Goal: Share content: Share content

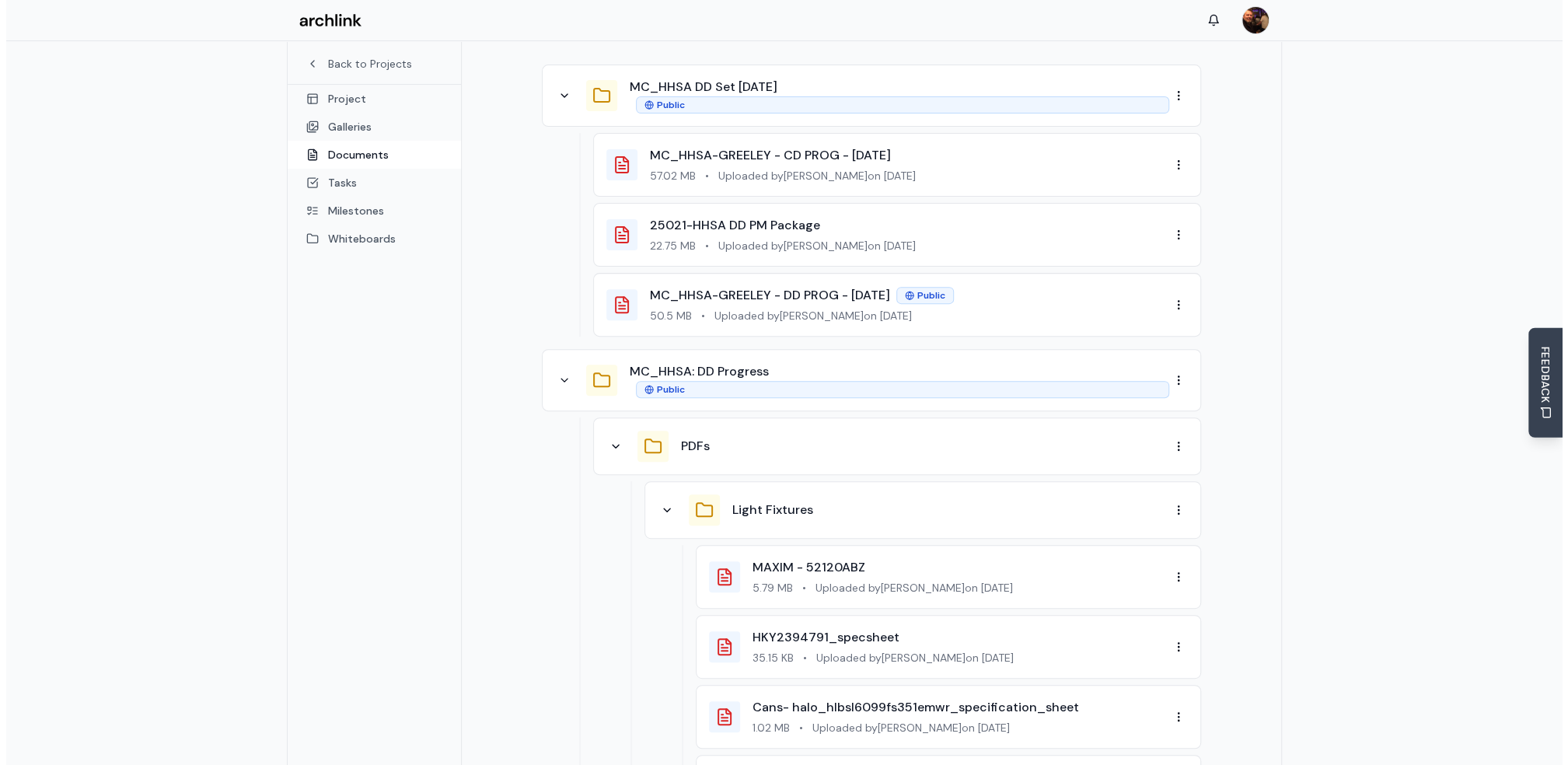
scroll to position [155, 0]
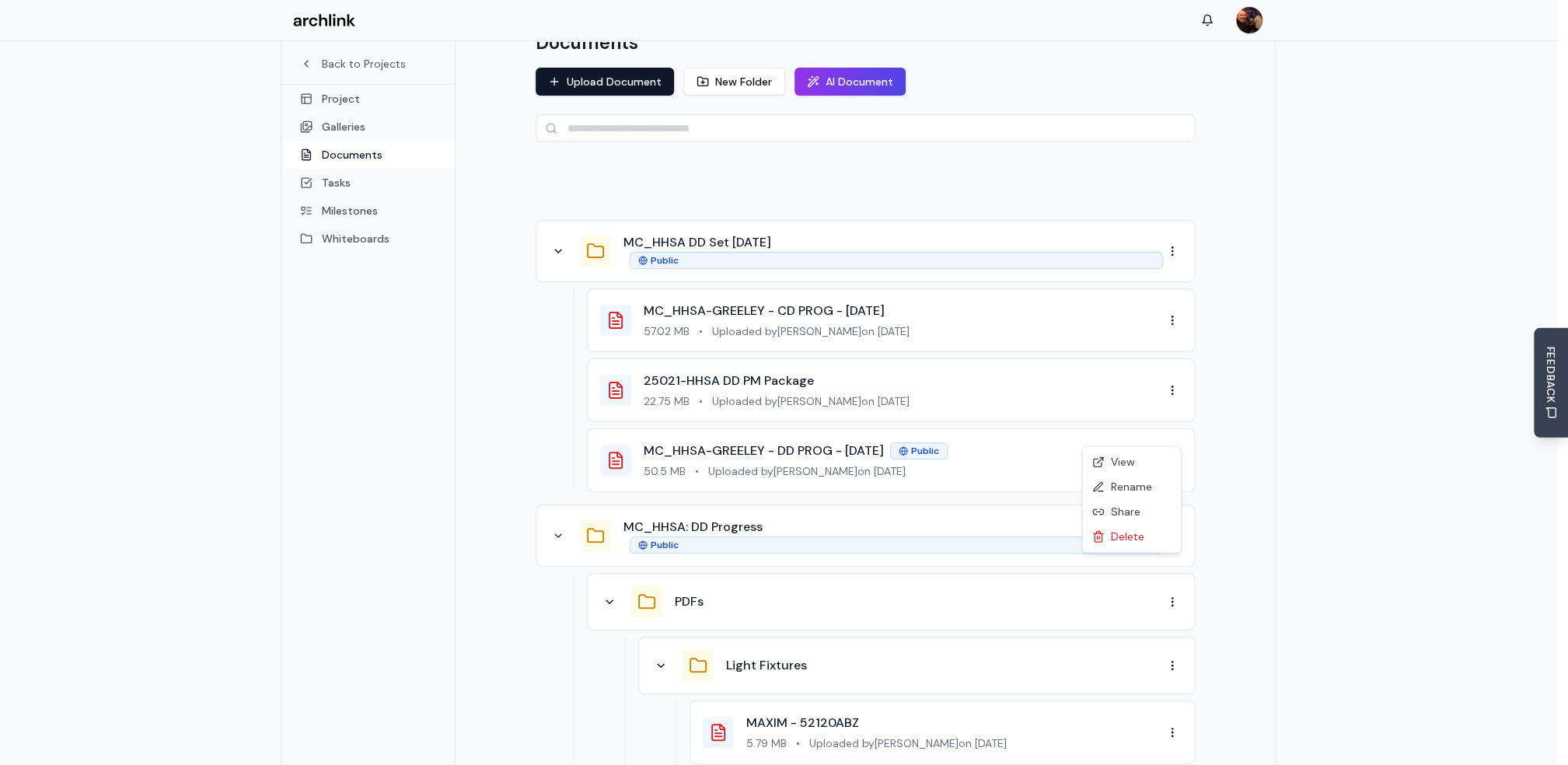
click at [1131, 374] on div "Share" at bounding box center [1132, 372] width 92 height 25
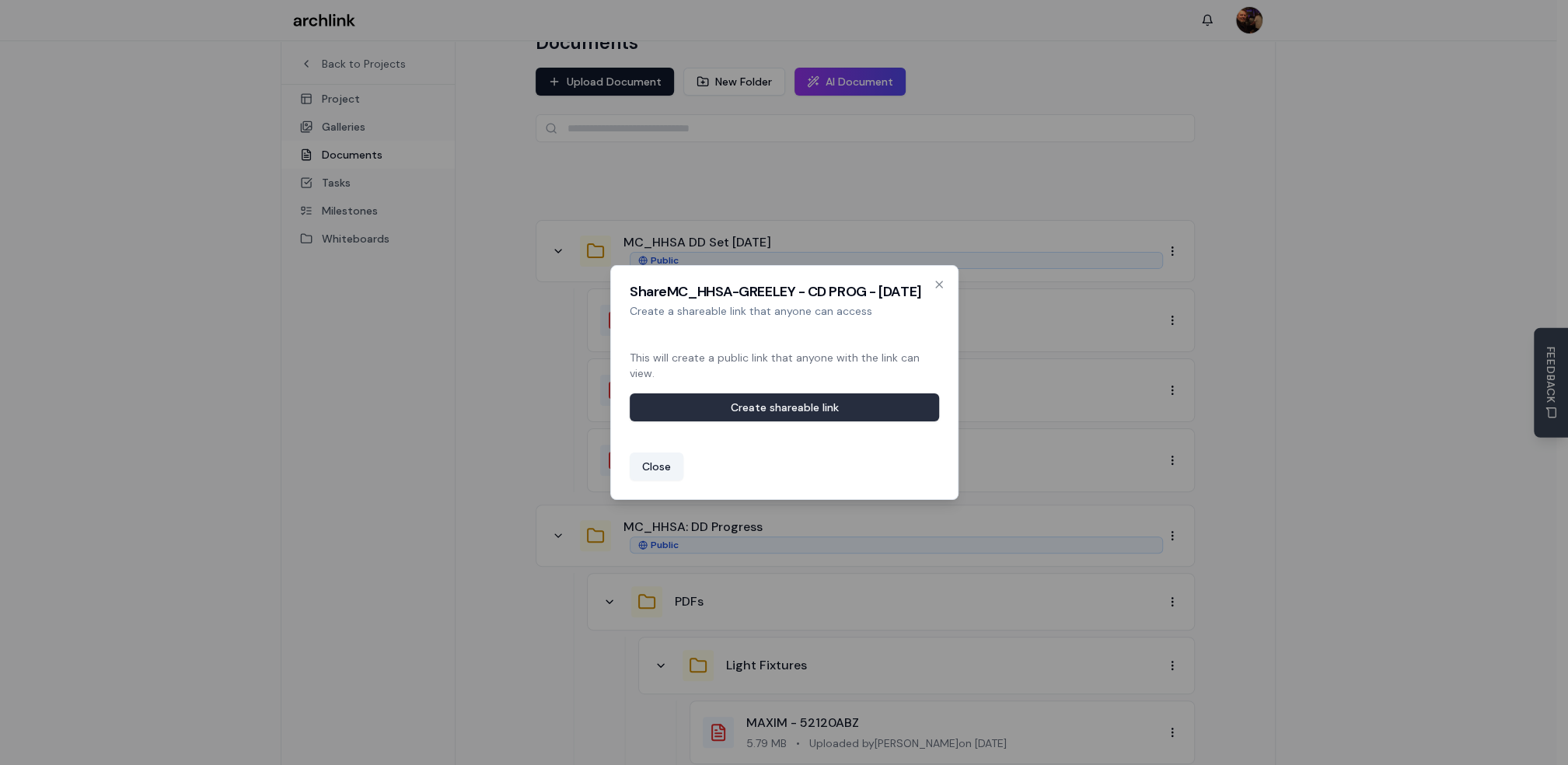
click at [881, 406] on button "Create shareable link" at bounding box center [785, 407] width 310 height 28
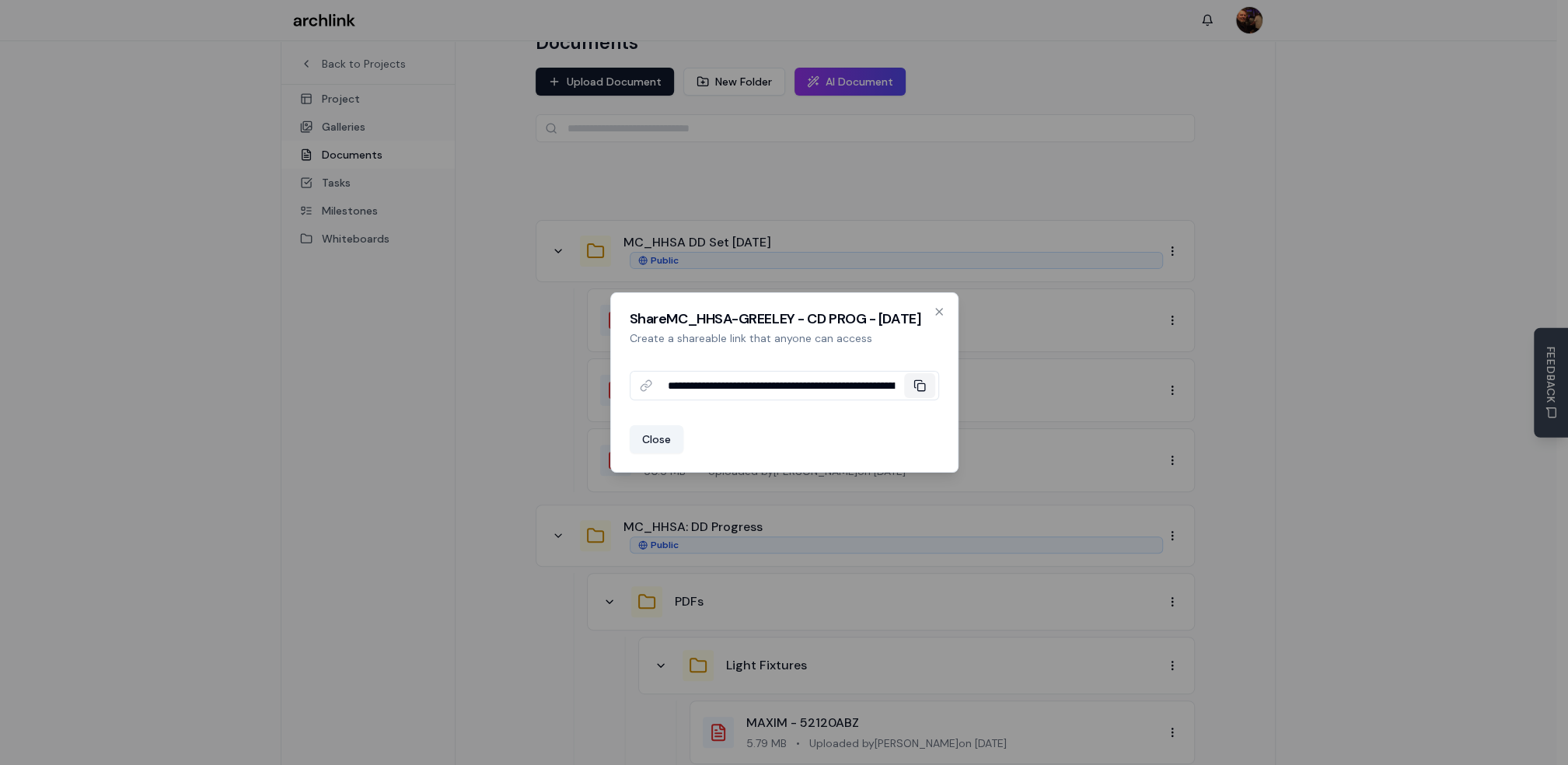
click at [919, 387] on icon at bounding box center [920, 385] width 13 height 13
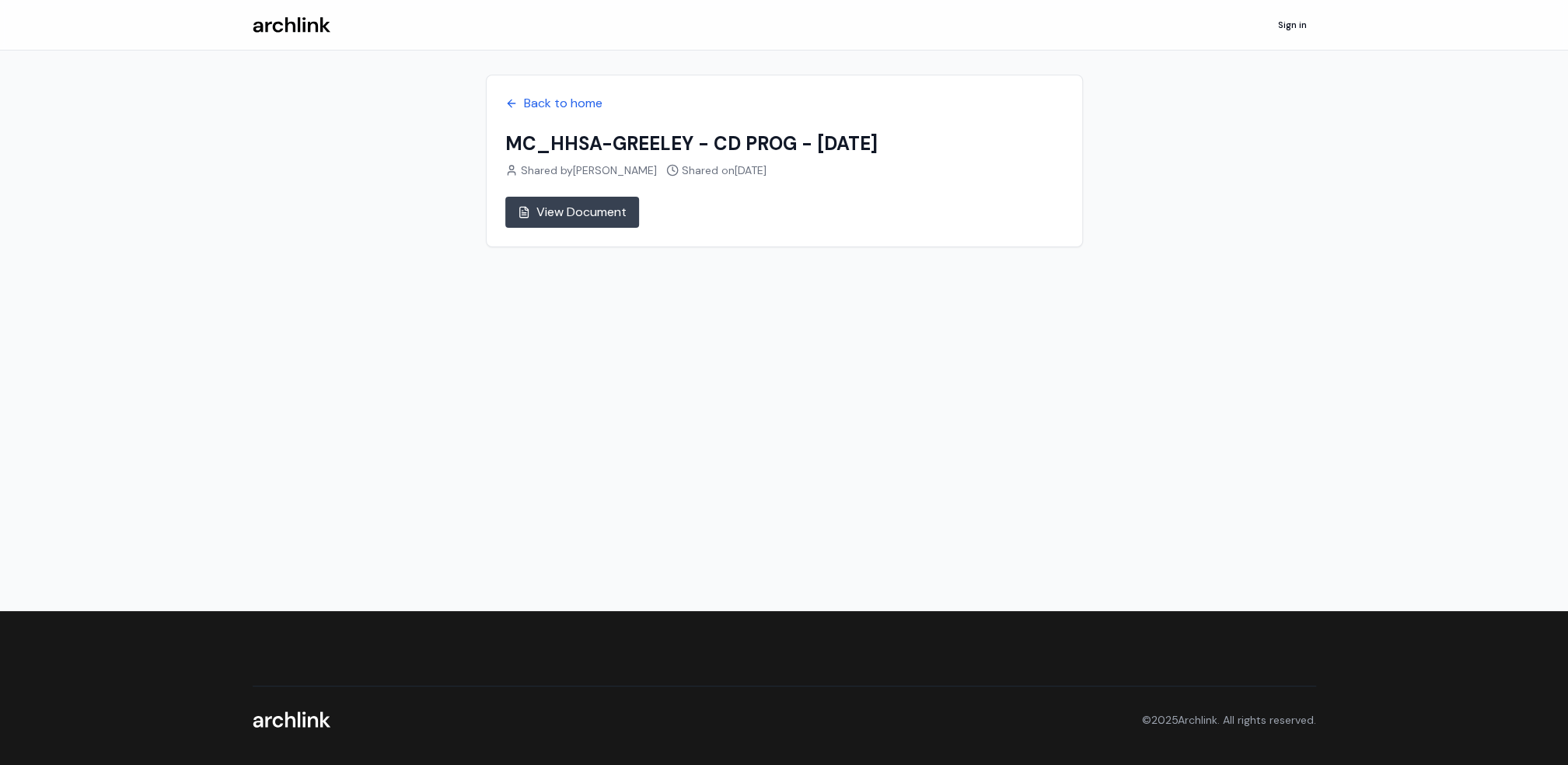
click at [607, 220] on link "View Document" at bounding box center [572, 212] width 134 height 32
